Goal: Information Seeking & Learning: Learn about a topic

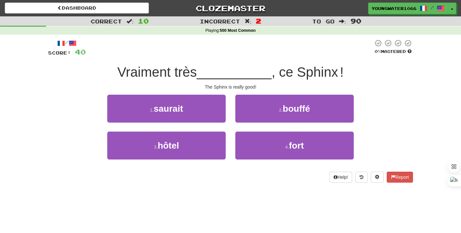
scroll to position [24, 0]
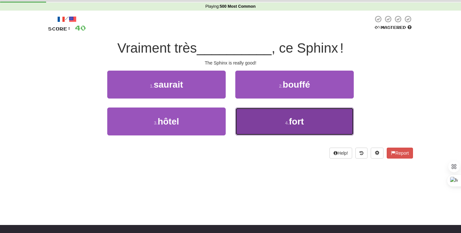
click at [257, 126] on button "4 . fort" at bounding box center [294, 121] width 118 height 28
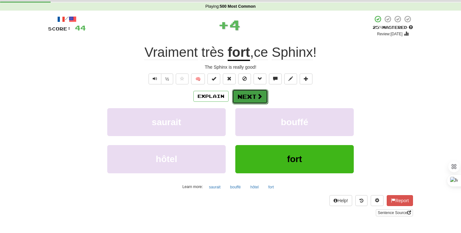
click at [244, 100] on button "Next" at bounding box center [250, 96] width 36 height 15
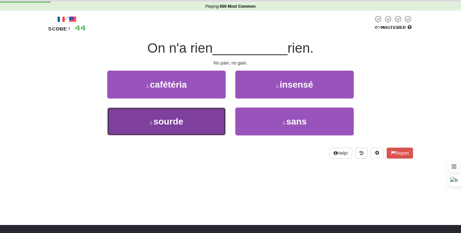
click at [210, 116] on button "3 . sourde" at bounding box center [166, 121] width 118 height 28
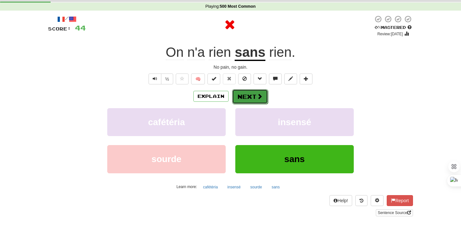
click at [262, 95] on span at bounding box center [260, 96] width 6 height 6
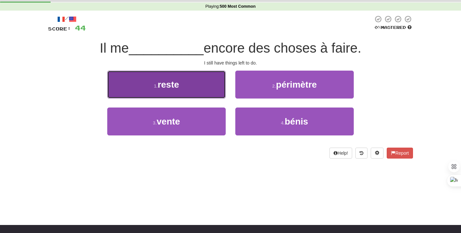
click at [205, 91] on button "1 . reste" at bounding box center [166, 84] width 118 height 28
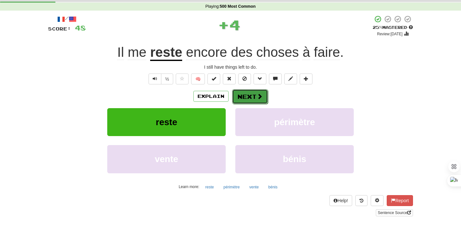
click at [254, 95] on button "Next" at bounding box center [250, 96] width 36 height 15
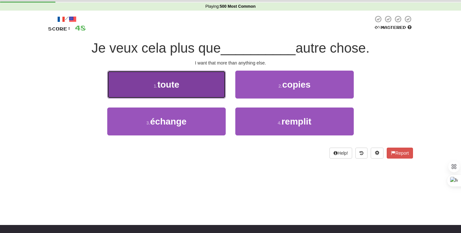
click at [200, 89] on button "1 . toute" at bounding box center [166, 84] width 118 height 28
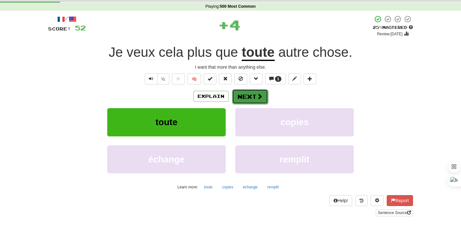
click at [249, 97] on button "Next" at bounding box center [250, 96] width 36 height 15
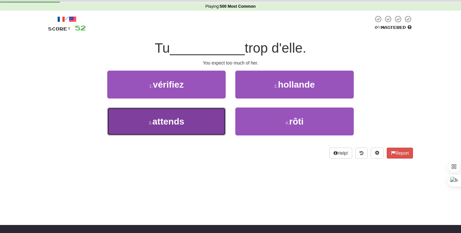
click at [199, 120] on button "3 . attends" at bounding box center [166, 121] width 118 height 28
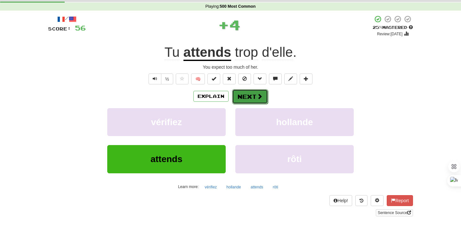
click at [245, 96] on button "Next" at bounding box center [250, 96] width 36 height 15
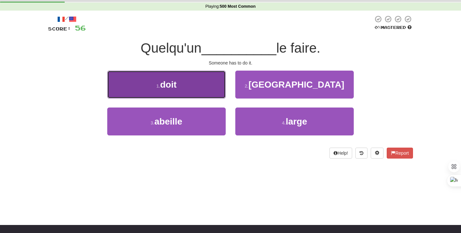
click at [205, 85] on button "1 . doit" at bounding box center [166, 84] width 118 height 28
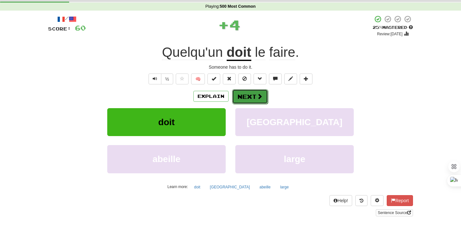
click at [248, 95] on button "Next" at bounding box center [250, 96] width 36 height 15
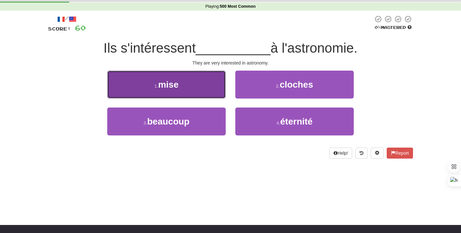
click at [198, 87] on button "1 . mise" at bounding box center [166, 84] width 118 height 28
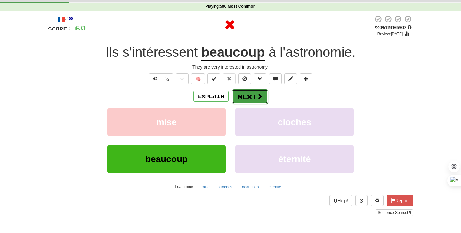
click at [244, 98] on button "Next" at bounding box center [250, 96] width 36 height 15
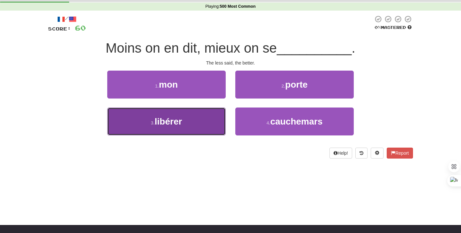
click at [212, 118] on button "3 . libérer" at bounding box center [166, 121] width 118 height 28
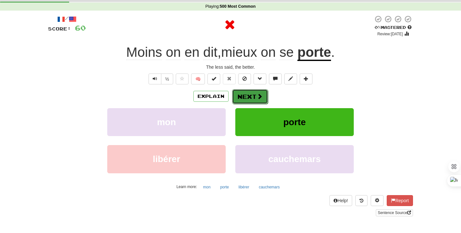
click at [253, 96] on button "Next" at bounding box center [250, 96] width 36 height 15
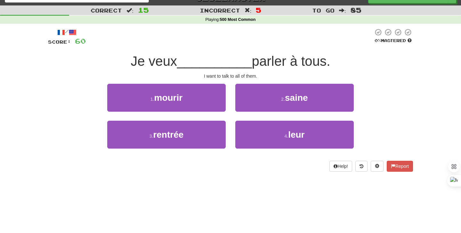
scroll to position [0, 0]
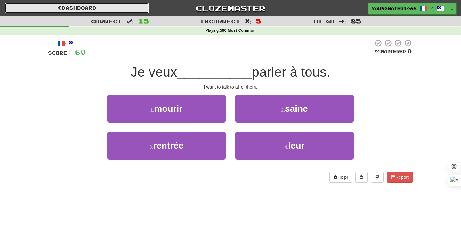
click at [86, 6] on link "Dashboard" at bounding box center [77, 8] width 144 height 11
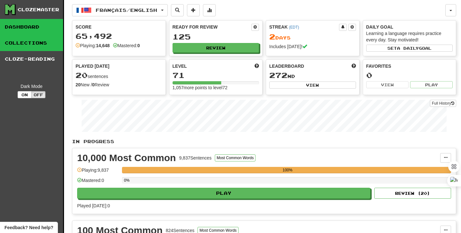
click at [32, 39] on link "Collections" at bounding box center [31, 43] width 63 height 16
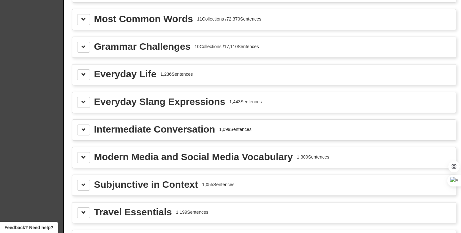
scroll to position [712, 0]
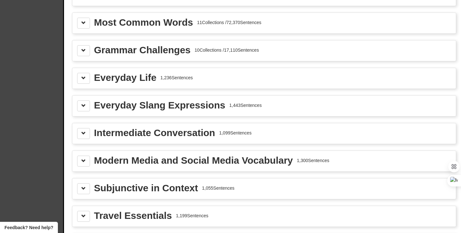
click at [126, 55] on div "Grammar Challenges" at bounding box center [142, 50] width 97 height 10
click at [84, 51] on div "Grammar Challenges 10 Collections / 17,110 Sentences" at bounding box center [264, 50] width 384 height 20
click at [84, 53] on span at bounding box center [83, 50] width 4 height 4
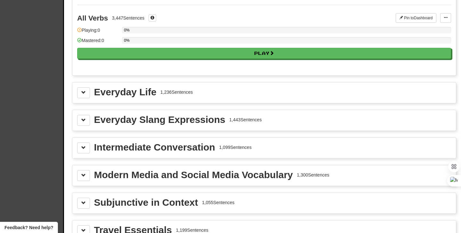
scroll to position [1373, 0]
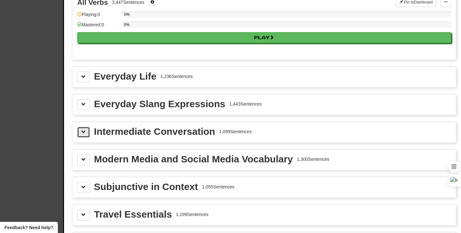
click at [81, 134] on span at bounding box center [83, 131] width 4 height 4
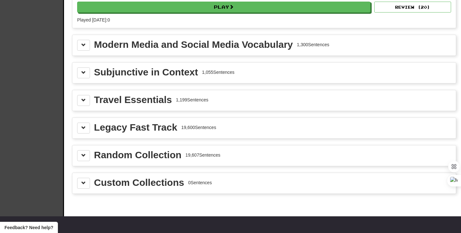
scroll to position [1554, 0]
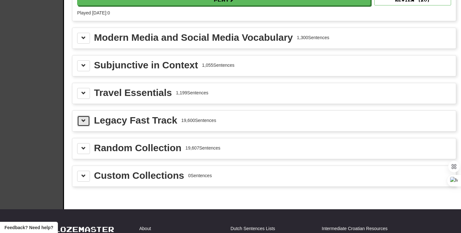
click at [81, 126] on button at bounding box center [83, 120] width 13 height 11
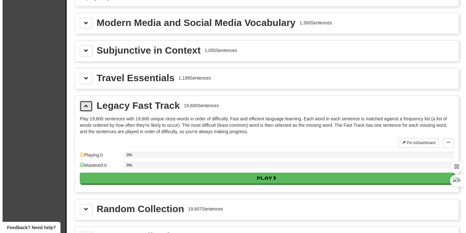
scroll to position [1569, 0]
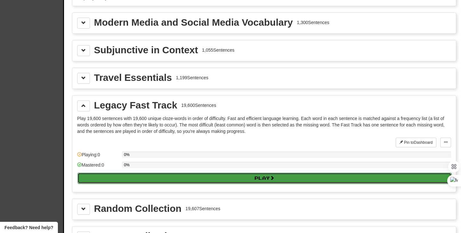
click at [207, 183] on button "Play" at bounding box center [265, 177] width 374 height 11
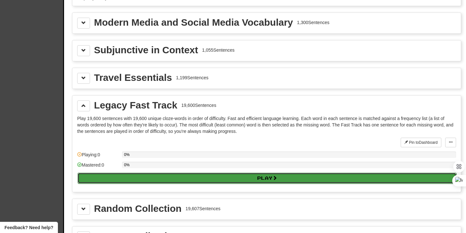
select select "***"
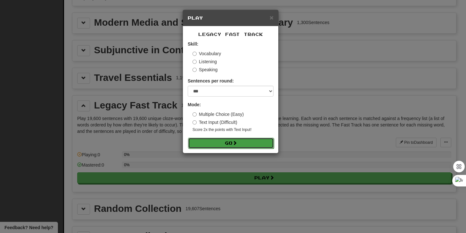
click at [234, 140] on span at bounding box center [235, 142] width 4 height 4
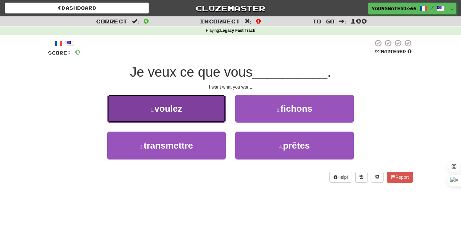
click at [206, 119] on button "1 . voulez" at bounding box center [166, 108] width 118 height 28
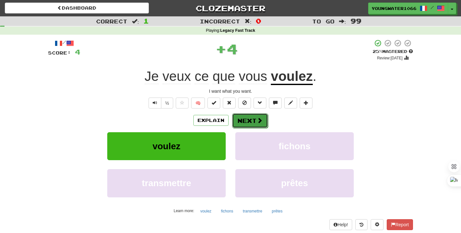
click at [239, 121] on button "Next" at bounding box center [250, 120] width 36 height 15
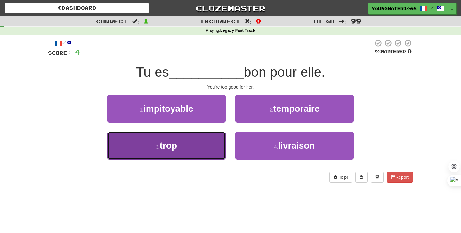
click at [214, 138] on button "3 . trop" at bounding box center [166, 145] width 118 height 28
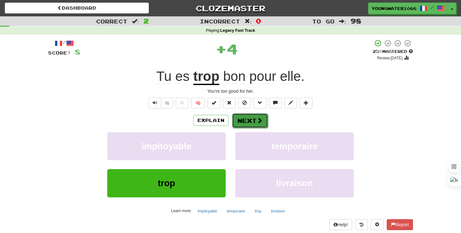
click at [251, 117] on button "Next" at bounding box center [250, 120] width 36 height 15
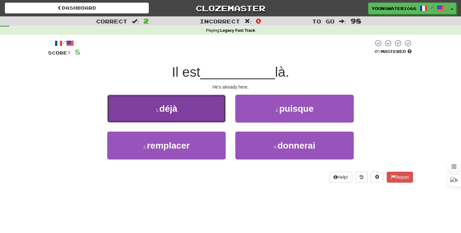
click at [198, 117] on button "1 . déjà" at bounding box center [166, 108] width 118 height 28
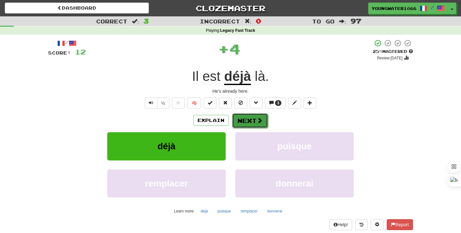
click at [244, 118] on button "Next" at bounding box center [250, 120] width 36 height 15
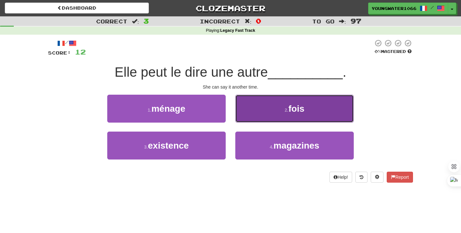
click at [255, 116] on button "2 . fois" at bounding box center [294, 108] width 118 height 28
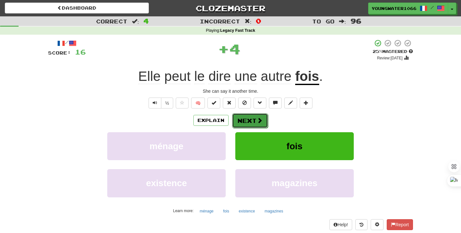
click at [252, 118] on button "Next" at bounding box center [250, 120] width 36 height 15
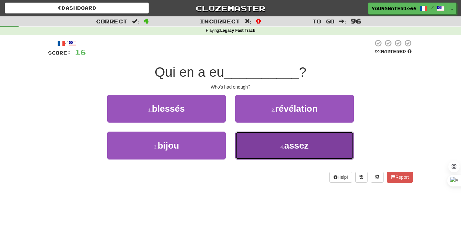
click at [247, 144] on button "4 . assez" at bounding box center [294, 145] width 118 height 28
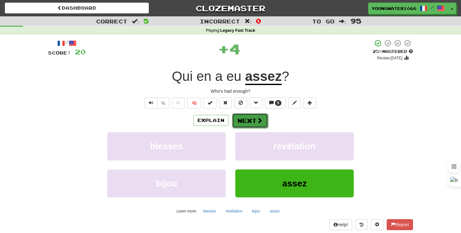
click at [241, 118] on button "Next" at bounding box center [250, 120] width 36 height 15
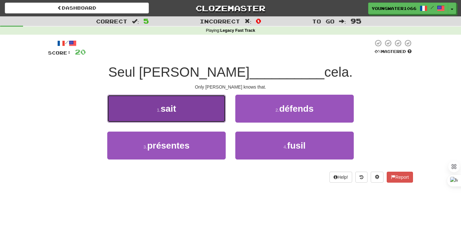
click at [198, 118] on button "1 . sait" at bounding box center [166, 108] width 118 height 28
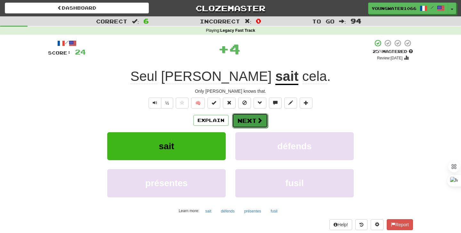
click at [250, 119] on button "Next" at bounding box center [250, 120] width 36 height 15
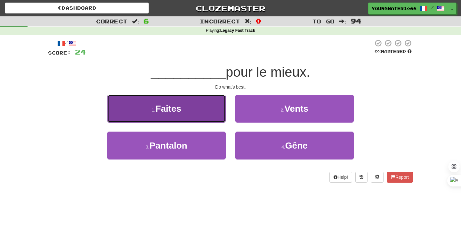
click at [192, 111] on button "1 . Faites" at bounding box center [166, 108] width 118 height 28
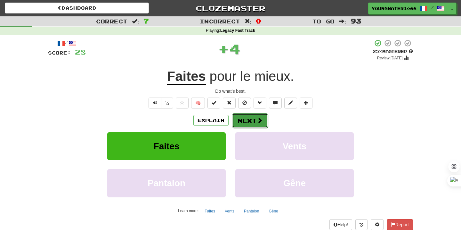
click at [249, 118] on button "Next" at bounding box center [250, 120] width 36 height 15
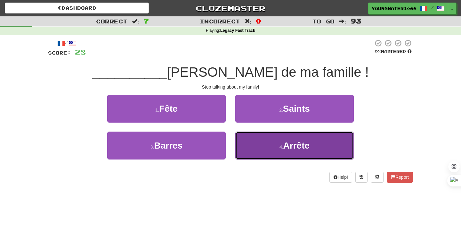
click at [251, 146] on button "4 . Arrête" at bounding box center [294, 145] width 118 height 28
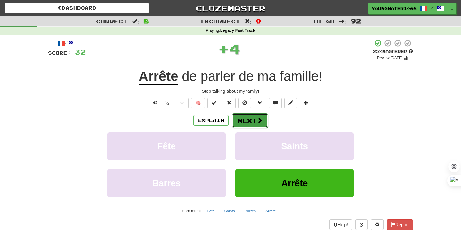
click at [241, 117] on button "Next" at bounding box center [250, 120] width 36 height 15
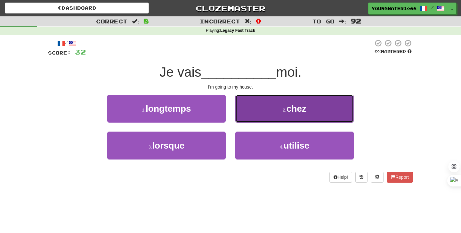
click at [252, 120] on button "2 . chez" at bounding box center [294, 108] width 118 height 28
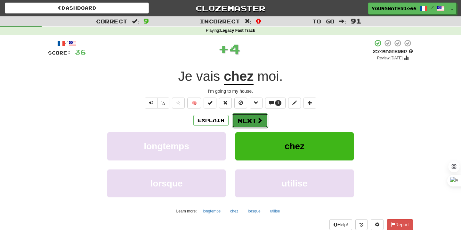
click at [247, 123] on button "Next" at bounding box center [250, 120] width 36 height 15
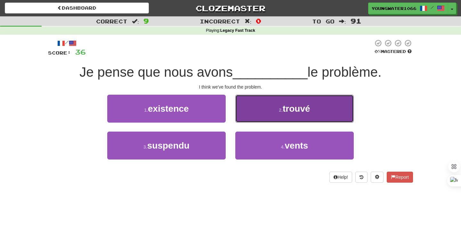
click at [259, 118] on button "2 . trouvé" at bounding box center [294, 108] width 118 height 28
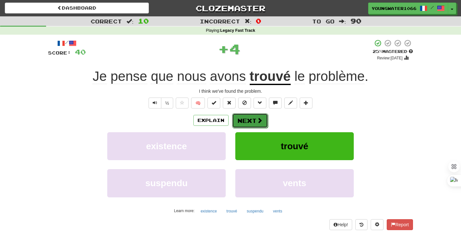
click at [248, 122] on button "Next" at bounding box center [250, 120] width 36 height 15
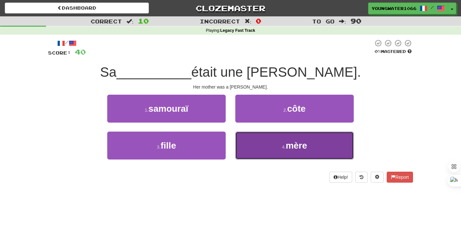
click at [258, 148] on button "4 . mère" at bounding box center [294, 145] width 118 height 28
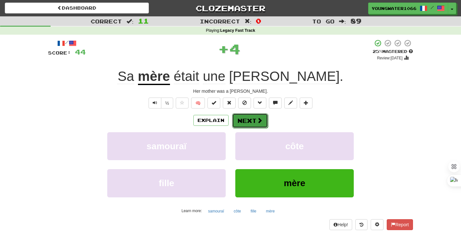
click at [250, 117] on button "Next" at bounding box center [250, 120] width 36 height 15
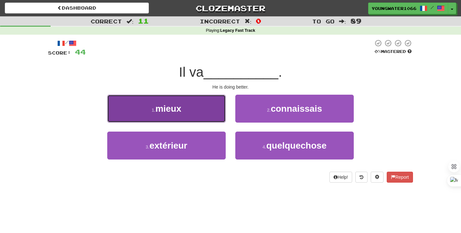
click at [209, 114] on button "1 . mieux" at bounding box center [166, 108] width 118 height 28
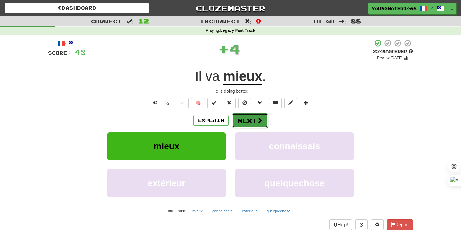
click at [240, 116] on button "Next" at bounding box center [250, 120] width 36 height 15
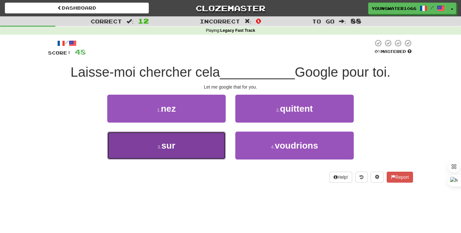
click at [210, 139] on button "3 . sur" at bounding box center [166, 145] width 118 height 28
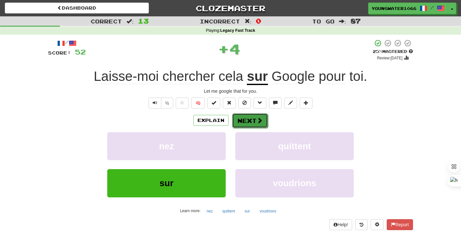
click at [249, 116] on button "Next" at bounding box center [250, 120] width 36 height 15
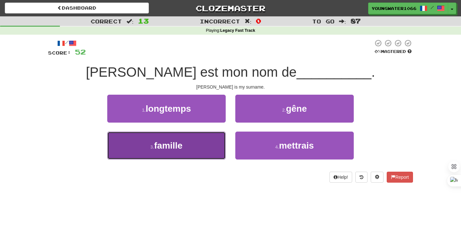
click at [198, 149] on button "3 . famille" at bounding box center [166, 145] width 118 height 28
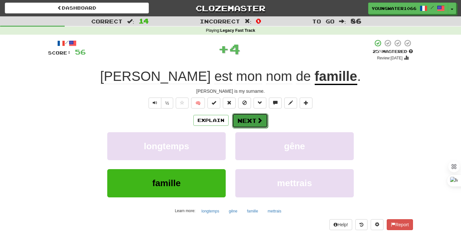
click at [245, 124] on button "Next" at bounding box center [250, 120] width 36 height 15
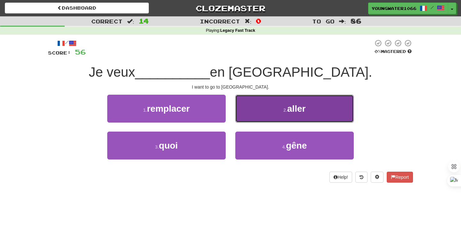
click at [250, 115] on button "2 . aller" at bounding box center [294, 108] width 118 height 28
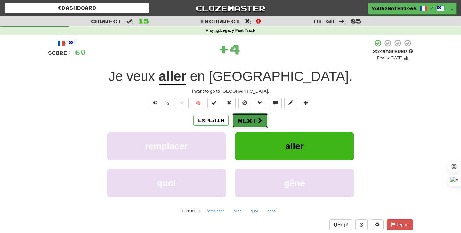
click at [242, 121] on button "Next" at bounding box center [250, 120] width 36 height 15
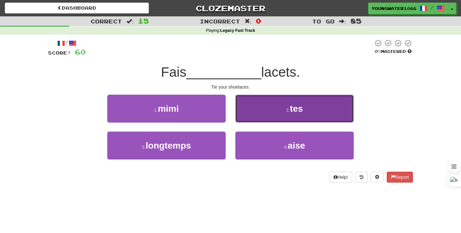
click at [262, 118] on button "2 . tes" at bounding box center [294, 108] width 118 height 28
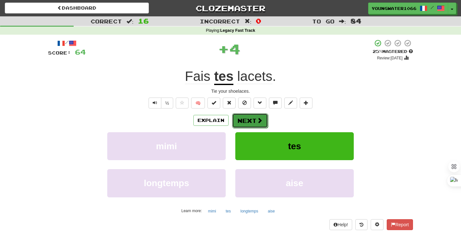
click at [251, 120] on button "Next" at bounding box center [250, 120] width 36 height 15
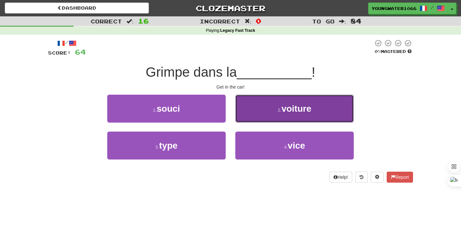
click at [252, 116] on button "2 . voiture" at bounding box center [294, 108] width 118 height 28
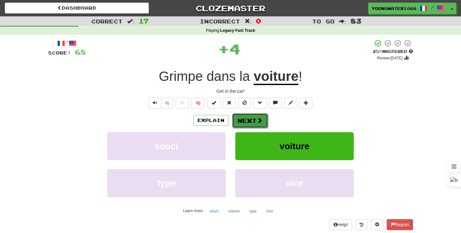
click at [240, 120] on button "Next" at bounding box center [250, 120] width 36 height 15
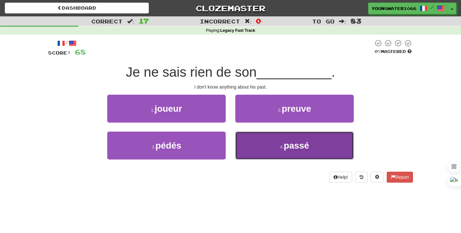
click at [249, 141] on button "4 . passé" at bounding box center [294, 145] width 118 height 28
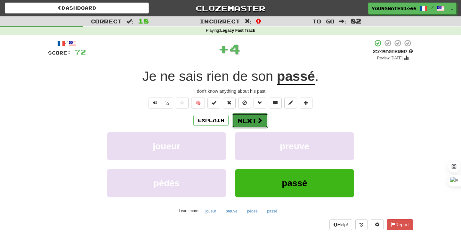
click at [246, 116] on button "Next" at bounding box center [250, 120] width 36 height 15
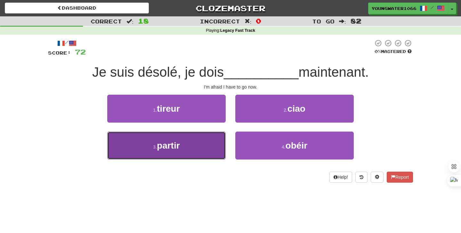
click at [202, 149] on button "3 . partir" at bounding box center [166, 145] width 118 height 28
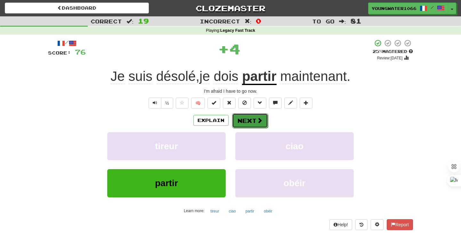
click at [244, 125] on button "Next" at bounding box center [250, 120] width 36 height 15
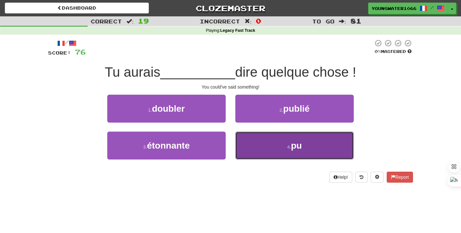
click at [249, 146] on button "4 . pu" at bounding box center [294, 145] width 118 height 28
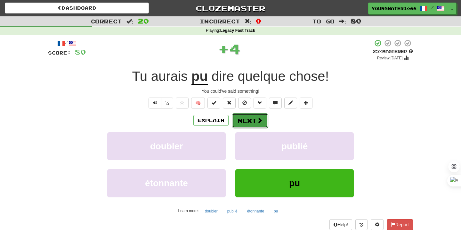
click at [245, 116] on button "Next" at bounding box center [250, 120] width 36 height 15
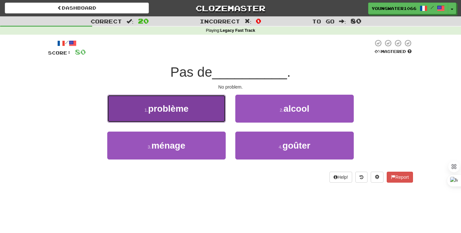
click at [197, 102] on button "1 . problème" at bounding box center [166, 108] width 118 height 28
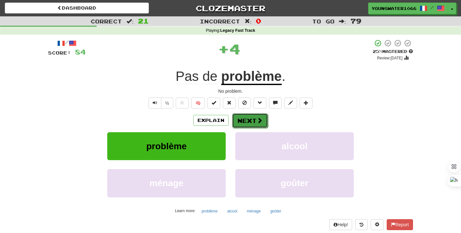
click at [244, 120] on button "Next" at bounding box center [250, 120] width 36 height 15
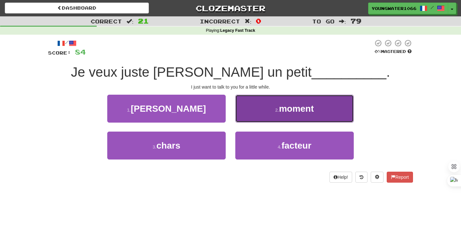
click at [254, 114] on button "2 . moment" at bounding box center [294, 108] width 118 height 28
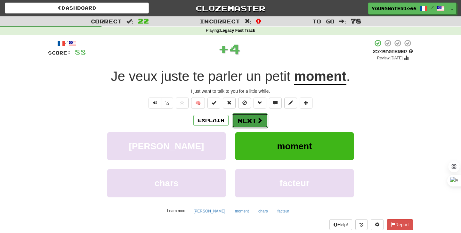
click at [248, 120] on button "Next" at bounding box center [250, 120] width 36 height 15
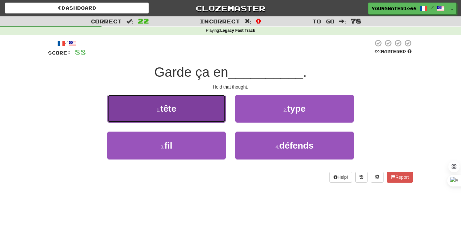
click at [204, 116] on button "1 . tête" at bounding box center [166, 108] width 118 height 28
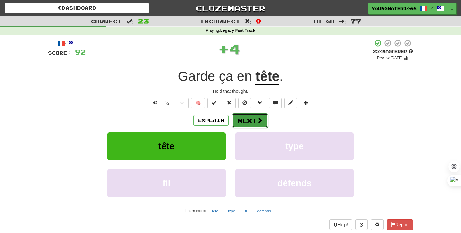
click at [243, 123] on button "Next" at bounding box center [250, 120] width 36 height 15
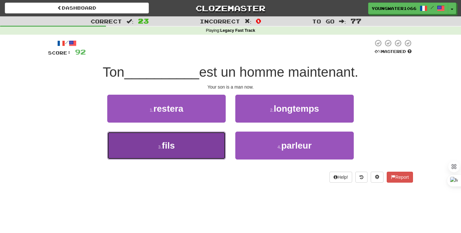
click at [208, 141] on button "3 . fils" at bounding box center [166, 145] width 118 height 28
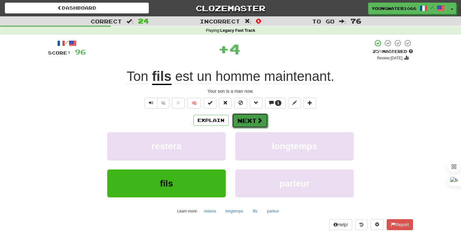
click at [245, 121] on button "Next" at bounding box center [250, 120] width 36 height 15
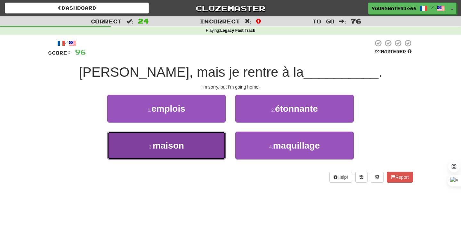
click at [200, 148] on button "3 . maison" at bounding box center [166, 145] width 118 height 28
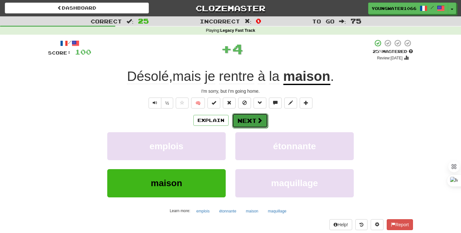
click at [242, 123] on button "Next" at bounding box center [250, 120] width 36 height 15
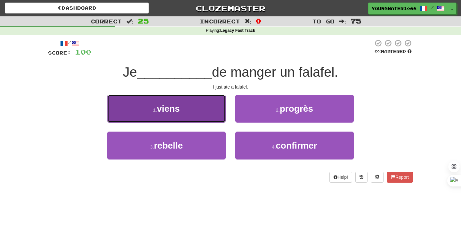
click at [194, 116] on button "1 . viens" at bounding box center [166, 108] width 118 height 28
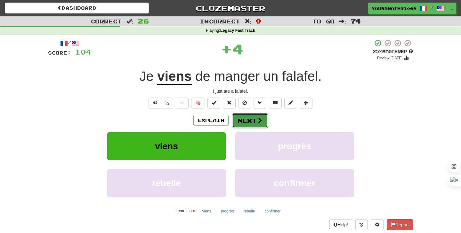
click at [243, 122] on button "Next" at bounding box center [250, 120] width 36 height 15
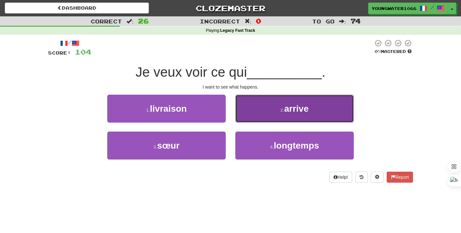
click at [247, 116] on button "2 . arrive" at bounding box center [294, 108] width 118 height 28
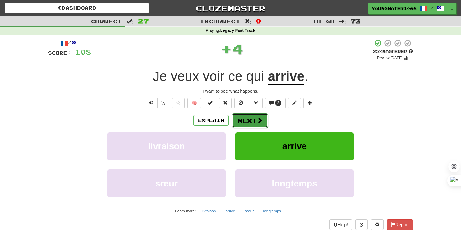
click at [238, 123] on button "Next" at bounding box center [250, 120] width 36 height 15
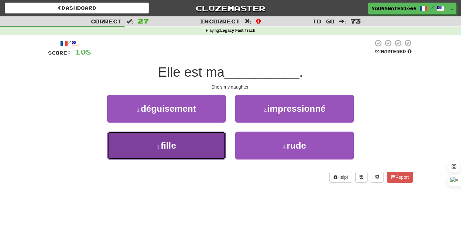
click at [203, 144] on button "3 . fille" at bounding box center [166, 145] width 118 height 28
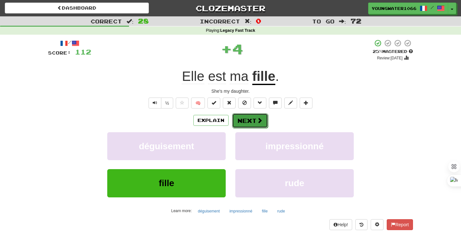
click at [236, 124] on button "Next" at bounding box center [250, 120] width 36 height 15
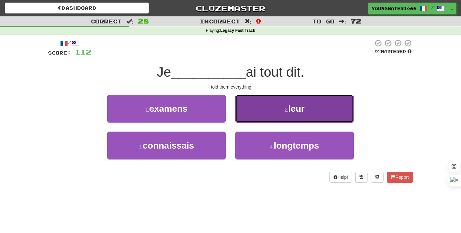
click at [262, 115] on button "2 . leur" at bounding box center [294, 108] width 118 height 28
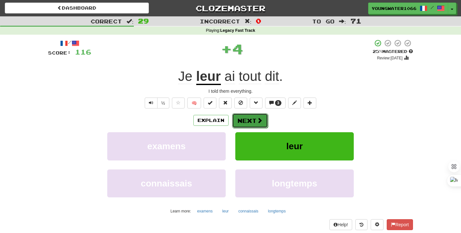
click at [250, 123] on button "Next" at bounding box center [250, 120] width 36 height 15
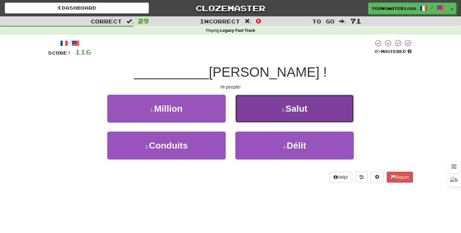
click at [266, 115] on button "2 . Salut" at bounding box center [294, 108] width 118 height 28
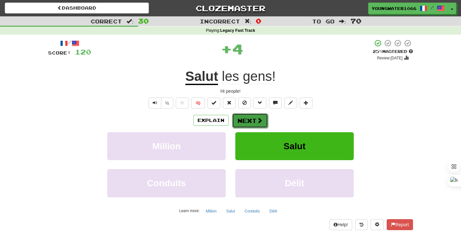
click at [253, 120] on button "Next" at bounding box center [250, 120] width 36 height 15
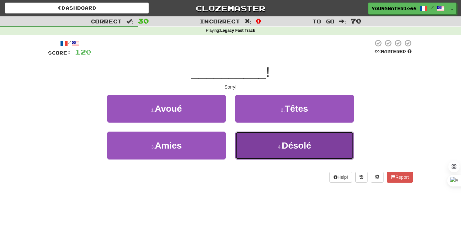
click at [255, 139] on button "4 . Désolé" at bounding box center [294, 145] width 118 height 28
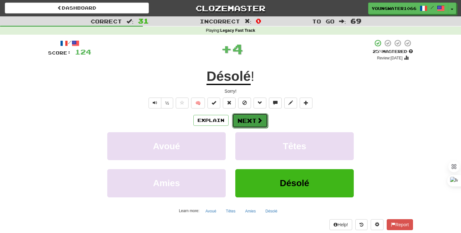
click at [254, 123] on button "Next" at bounding box center [250, 120] width 36 height 15
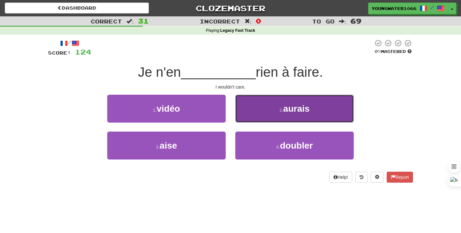
click at [251, 115] on button "2 . aurais" at bounding box center [294, 108] width 118 height 28
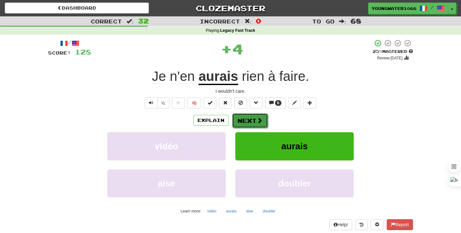
click at [245, 115] on button "Next" at bounding box center [250, 120] width 36 height 15
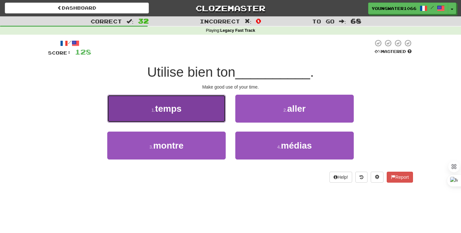
click at [195, 110] on button "1 . temps" at bounding box center [166, 108] width 118 height 28
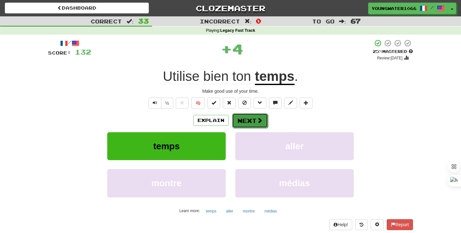
click at [255, 115] on button "Next" at bounding box center [250, 120] width 36 height 15
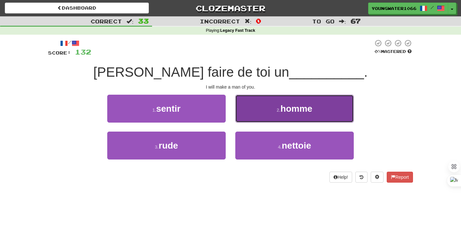
click at [262, 115] on button "2 . homme" at bounding box center [294, 108] width 118 height 28
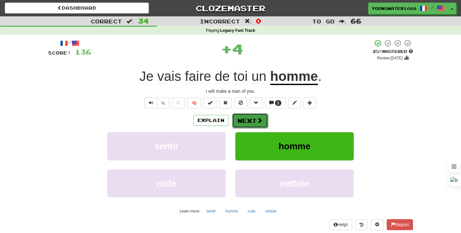
click at [249, 118] on button "Next" at bounding box center [250, 120] width 36 height 15
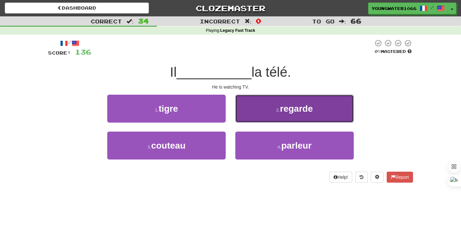
click at [251, 113] on button "2 . regarde" at bounding box center [294, 108] width 118 height 28
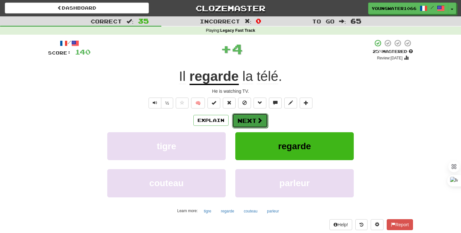
click at [244, 117] on button "Next" at bounding box center [250, 120] width 36 height 15
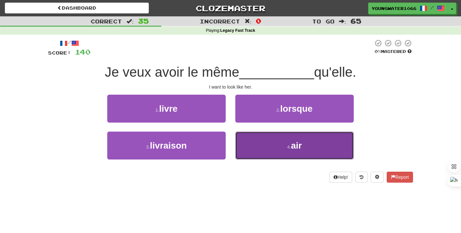
click at [251, 148] on button "4 . air" at bounding box center [294, 145] width 118 height 28
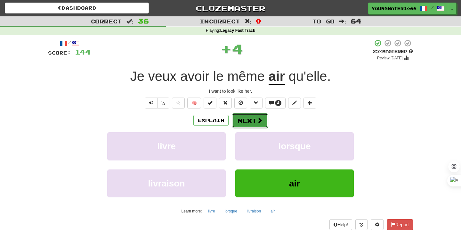
click at [249, 122] on button "Next" at bounding box center [250, 120] width 36 height 15
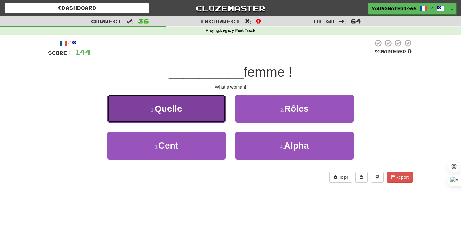
click at [205, 113] on button "1 . Quelle" at bounding box center [166, 108] width 118 height 28
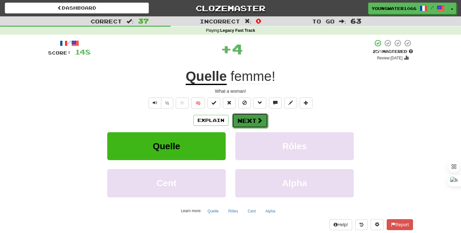
click at [245, 113] on button "Next" at bounding box center [250, 120] width 36 height 15
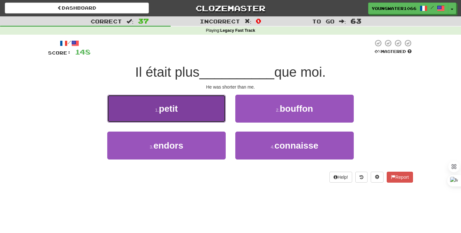
click at [208, 115] on button "1 . petit" at bounding box center [166, 108] width 118 height 28
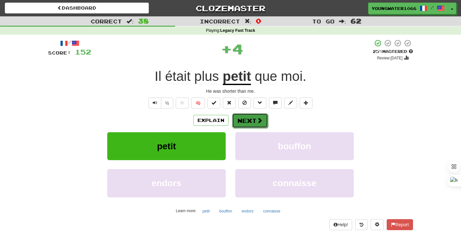
click at [244, 118] on button "Next" at bounding box center [250, 120] width 36 height 15
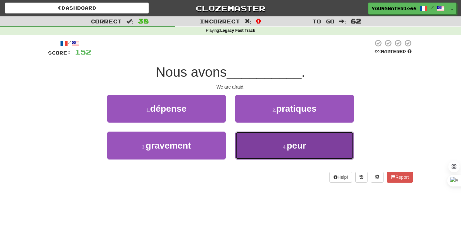
click at [258, 142] on button "4 . peur" at bounding box center [294, 145] width 118 height 28
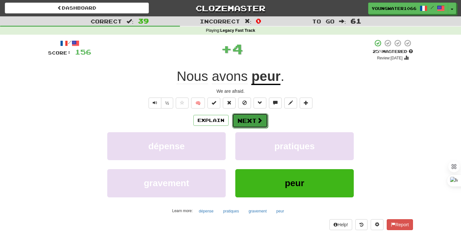
click at [240, 116] on button "Next" at bounding box center [250, 120] width 36 height 15
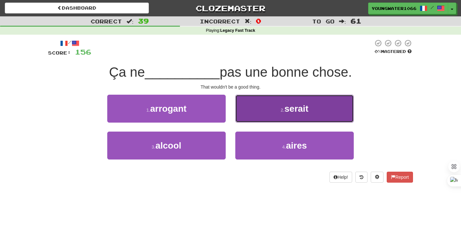
click at [254, 114] on button "2 . serait" at bounding box center [294, 108] width 118 height 28
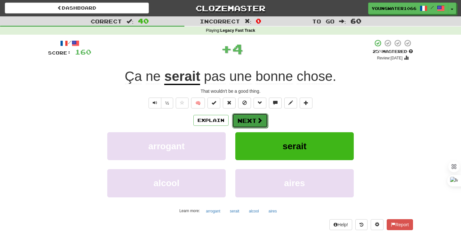
click at [246, 122] on button "Next" at bounding box center [250, 120] width 36 height 15
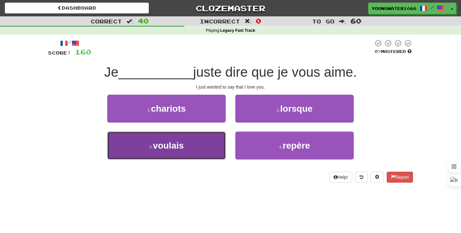
click at [205, 149] on button "3 . voulais" at bounding box center [166, 145] width 118 height 28
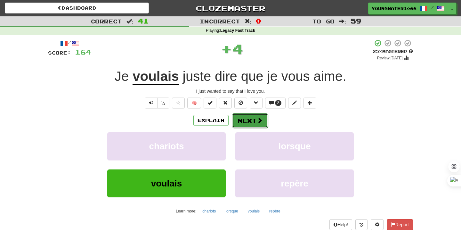
click at [245, 120] on button "Next" at bounding box center [250, 120] width 36 height 15
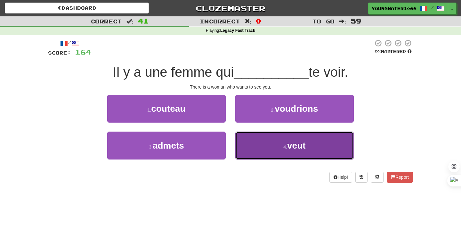
click at [247, 142] on button "4 . veut" at bounding box center [294, 145] width 118 height 28
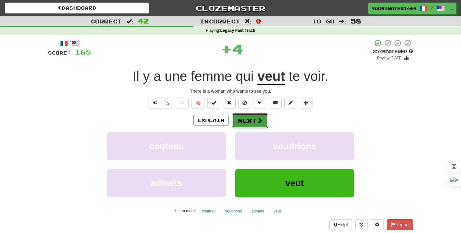
click at [246, 125] on button "Next" at bounding box center [250, 120] width 36 height 15
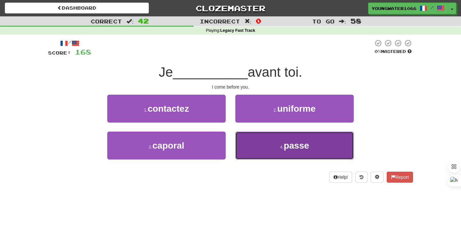
click at [251, 140] on button "4 . passe" at bounding box center [294, 145] width 118 height 28
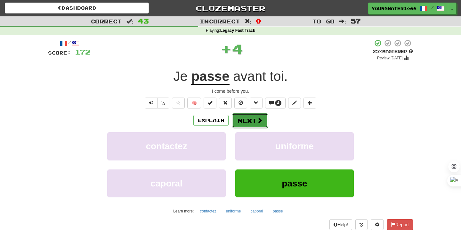
click at [246, 116] on button "Next" at bounding box center [250, 120] width 36 height 15
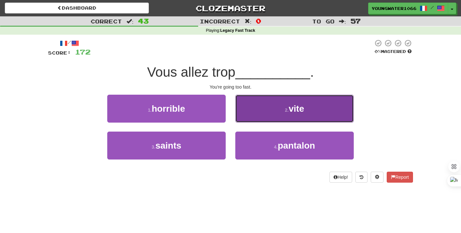
click at [262, 113] on button "2 . vite" at bounding box center [294, 108] width 118 height 28
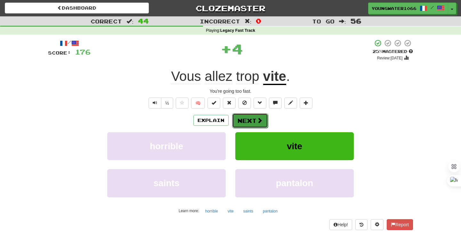
click at [248, 117] on button "Next" at bounding box center [250, 120] width 36 height 15
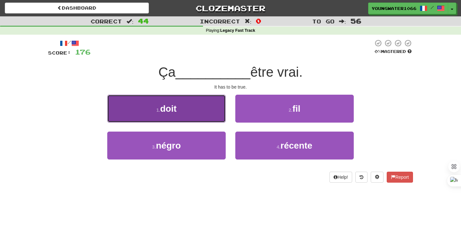
click at [205, 116] on button "1 . doit" at bounding box center [166, 108] width 118 height 28
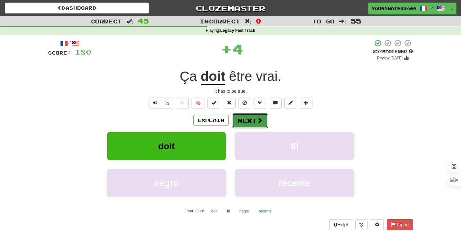
click at [235, 118] on button "Next" at bounding box center [250, 120] width 36 height 15
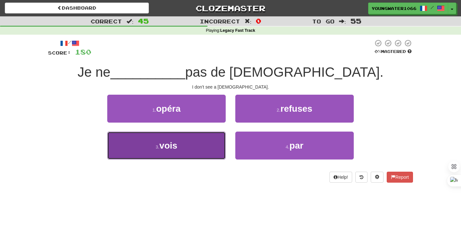
click at [196, 144] on button "3 . vois" at bounding box center [166, 145] width 118 height 28
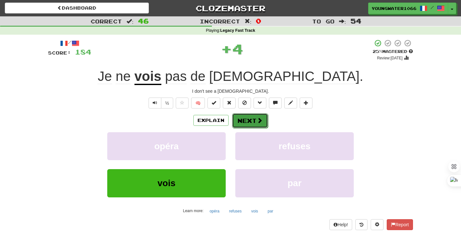
click at [257, 119] on span at bounding box center [260, 120] width 6 height 6
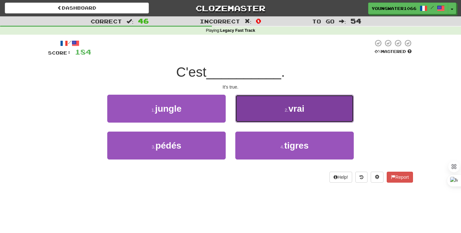
click at [282, 112] on button "2 . vrai" at bounding box center [294, 108] width 118 height 28
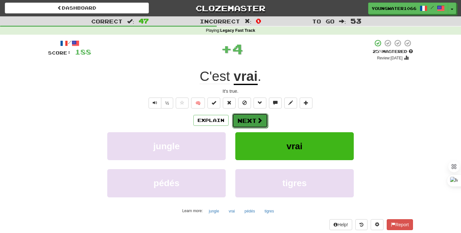
click at [251, 115] on button "Next" at bounding box center [250, 120] width 36 height 15
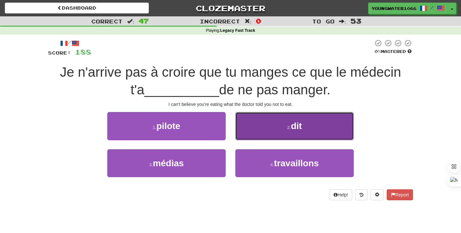
click at [311, 133] on button "2 . dit" at bounding box center [294, 126] width 118 height 28
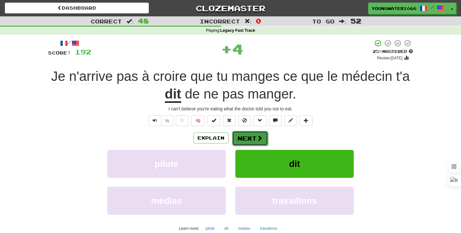
click at [264, 137] on button "Next" at bounding box center [250, 138] width 36 height 15
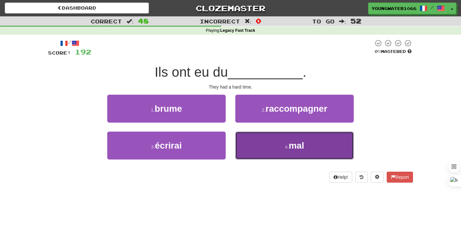
click at [251, 150] on button "4 . mal" at bounding box center [294, 145] width 118 height 28
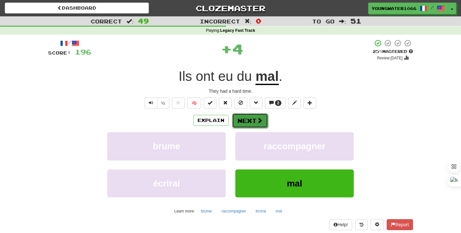
click at [244, 126] on button "Next" at bounding box center [250, 120] width 36 height 15
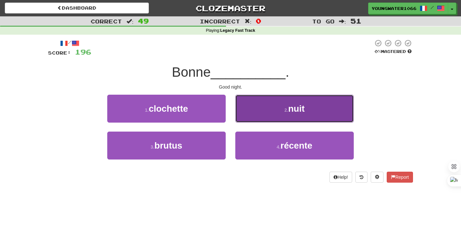
click at [254, 118] on button "2 . nuit" at bounding box center [294, 108] width 118 height 28
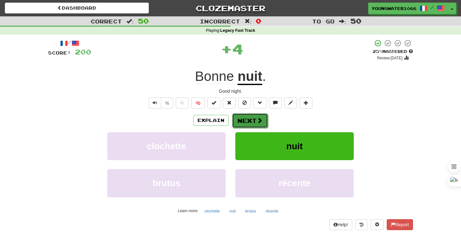
click at [251, 120] on button "Next" at bounding box center [250, 120] width 36 height 15
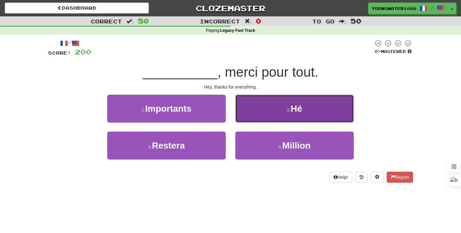
click at [250, 110] on button "2 . Hé" at bounding box center [294, 108] width 118 height 28
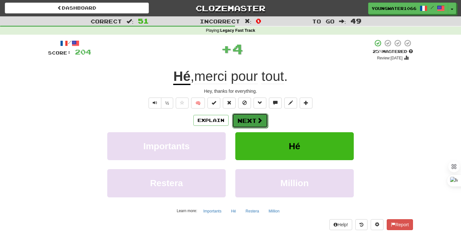
click at [248, 118] on button "Next" at bounding box center [250, 120] width 36 height 15
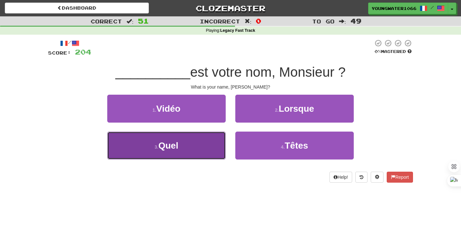
click at [201, 143] on button "3 . Quel" at bounding box center [166, 145] width 118 height 28
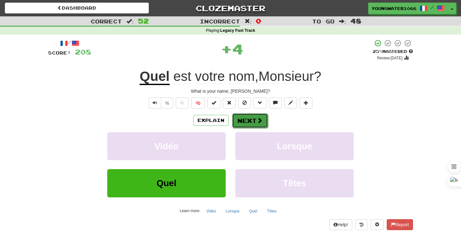
click at [241, 119] on button "Next" at bounding box center [250, 120] width 36 height 15
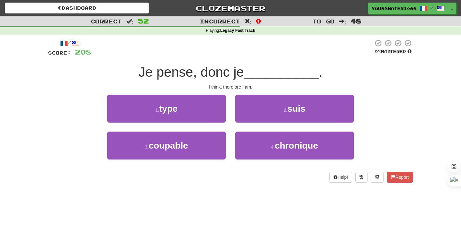
click at [252, 124] on div "2 . suis" at bounding box center [295, 112] width 128 height 37
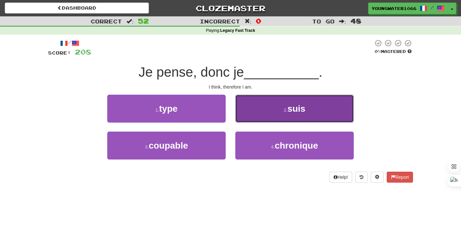
click at [252, 117] on button "2 . suis" at bounding box center [294, 108] width 118 height 28
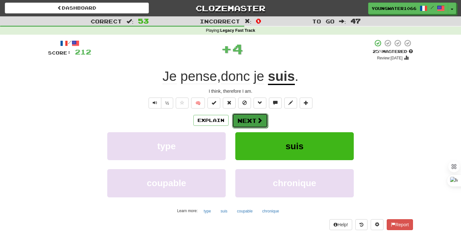
click at [249, 118] on button "Next" at bounding box center [250, 120] width 36 height 15
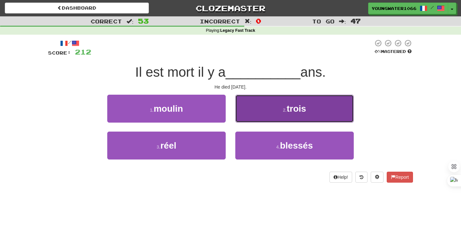
click at [290, 112] on span "trois" at bounding box center [297, 108] width 20 height 10
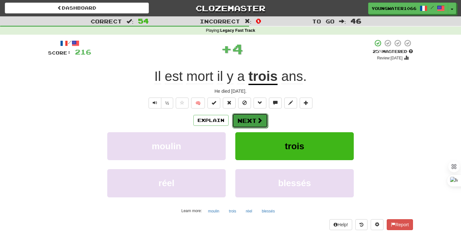
click at [264, 114] on button "Next" at bounding box center [250, 120] width 36 height 15
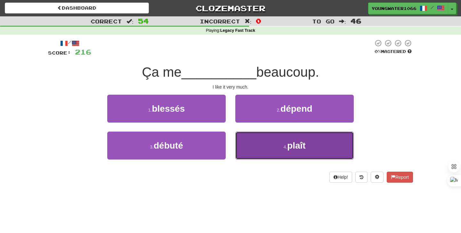
click at [260, 151] on button "4 . plaît" at bounding box center [294, 145] width 118 height 28
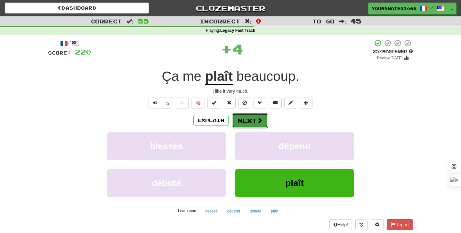
click at [254, 125] on button "Next" at bounding box center [250, 120] width 36 height 15
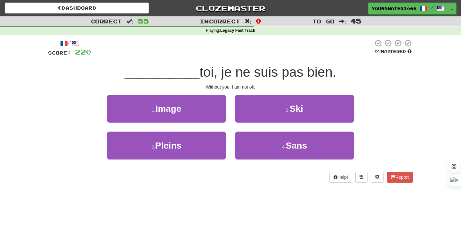
click at [259, 159] on div "4 . Sans" at bounding box center [295, 149] width 128 height 37
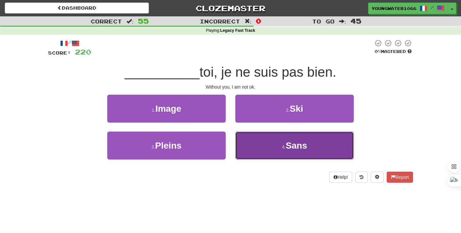
click at [256, 138] on button "4 . Sans" at bounding box center [294, 145] width 118 height 28
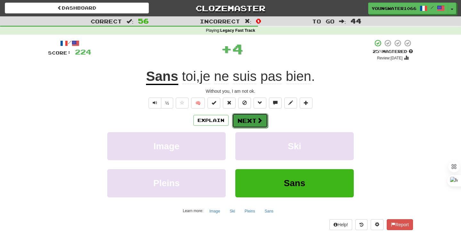
click at [250, 121] on button "Next" at bounding box center [250, 120] width 36 height 15
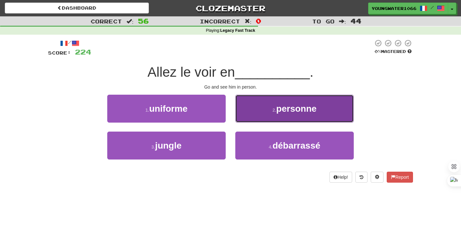
click at [269, 111] on button "2 . personne" at bounding box center [294, 108] width 118 height 28
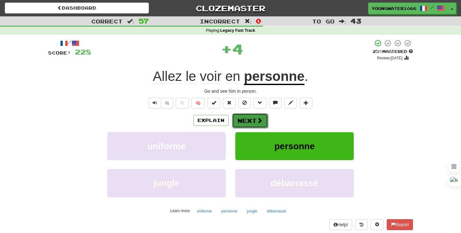
click at [254, 118] on button "Next" at bounding box center [250, 120] width 36 height 15
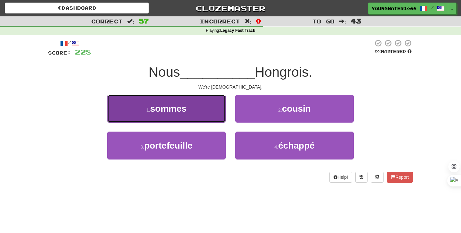
click at [203, 118] on button "1 . sommes" at bounding box center [166, 108] width 118 height 28
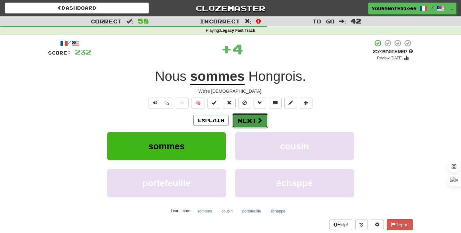
click at [253, 121] on button "Next" at bounding box center [250, 120] width 36 height 15
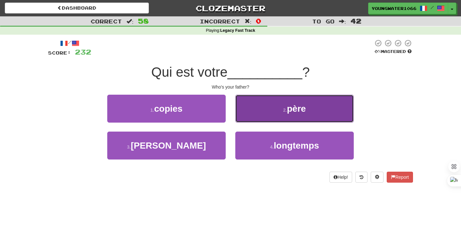
click at [265, 110] on button "2 . père" at bounding box center [294, 108] width 118 height 28
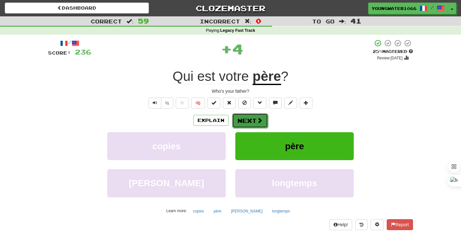
click at [256, 115] on button "Next" at bounding box center [250, 120] width 36 height 15
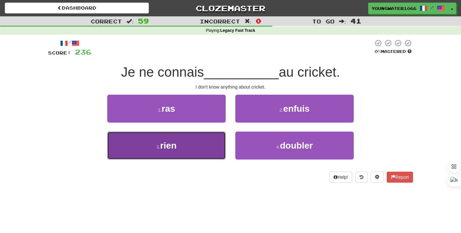
click at [198, 145] on button "3 . rien" at bounding box center [166, 145] width 118 height 28
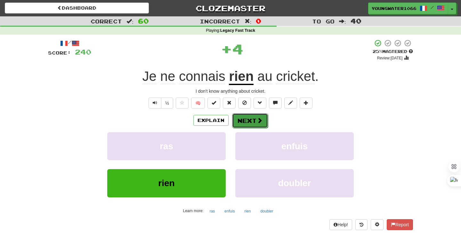
click at [244, 120] on button "Next" at bounding box center [250, 120] width 36 height 15
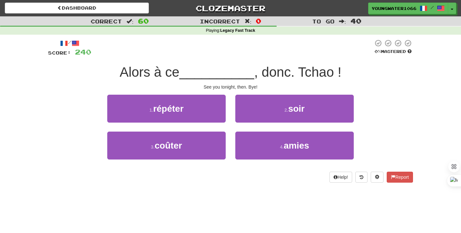
click at [268, 125] on div "2 . soir" at bounding box center [295, 112] width 128 height 37
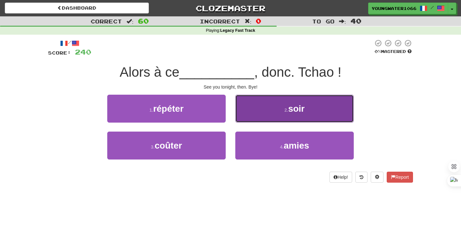
click at [255, 118] on button "2 . soir" at bounding box center [294, 108] width 118 height 28
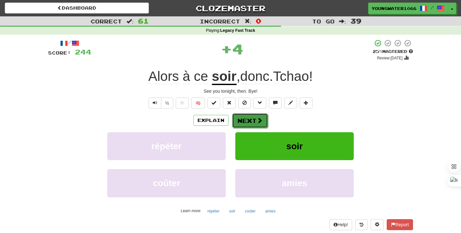
click at [248, 119] on button "Next" at bounding box center [250, 120] width 36 height 15
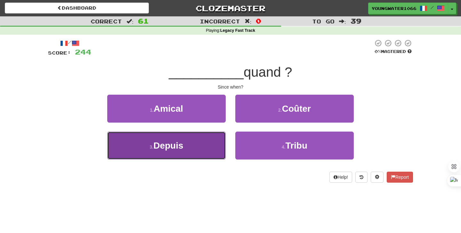
click at [202, 143] on button "3 . Depuis" at bounding box center [166, 145] width 118 height 28
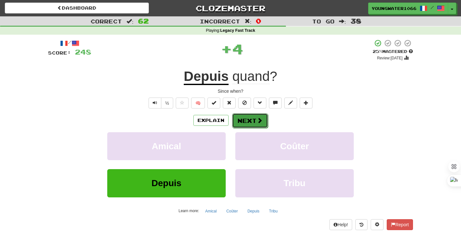
click at [248, 122] on button "Next" at bounding box center [250, 120] width 36 height 15
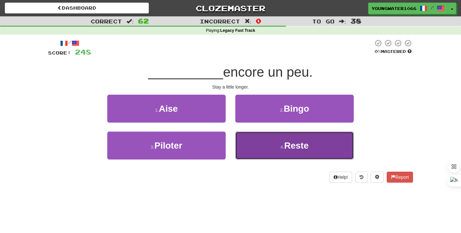
click at [257, 151] on button "4 . Reste" at bounding box center [294, 145] width 118 height 28
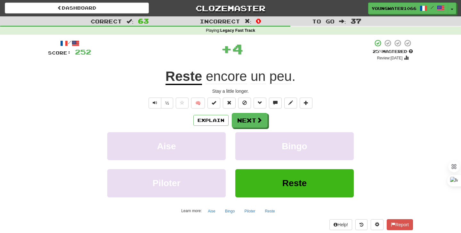
click at [256, 130] on div "Explain Next Aise Bingo Piloter Reste Learn more: Aise Bingo Piloter Reste" at bounding box center [230, 164] width 365 height 103
click at [255, 125] on button "Next" at bounding box center [250, 120] width 36 height 15
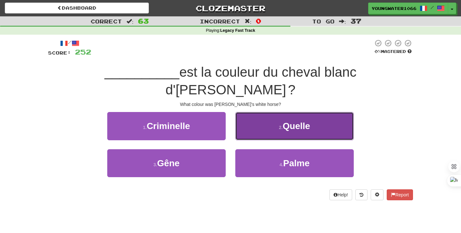
click at [272, 114] on button "2 . Quelle" at bounding box center [294, 126] width 118 height 28
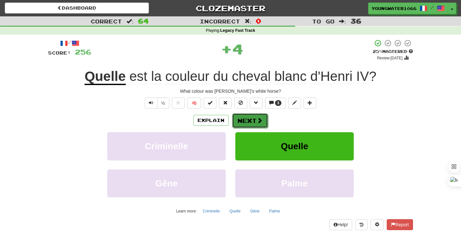
click at [242, 125] on button "Next" at bounding box center [250, 120] width 36 height 15
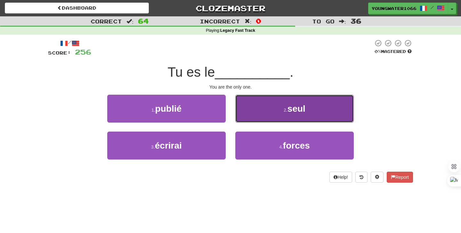
click at [250, 110] on button "2 . seul" at bounding box center [294, 108] width 118 height 28
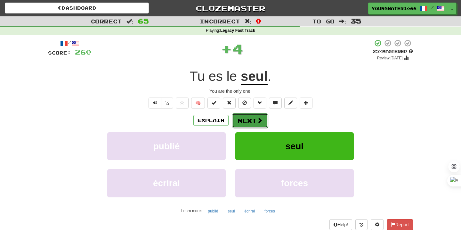
click at [248, 115] on button "Next" at bounding box center [250, 120] width 36 height 15
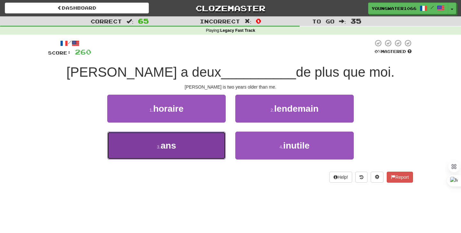
click at [192, 146] on button "3 . ans" at bounding box center [166, 145] width 118 height 28
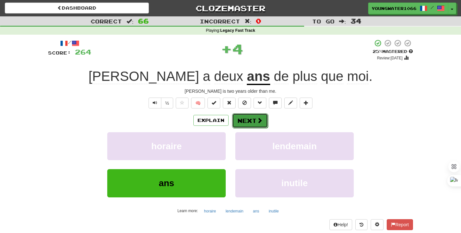
click at [243, 118] on button "Next" at bounding box center [250, 120] width 36 height 15
